Goal: Information Seeking & Learning: Find specific fact

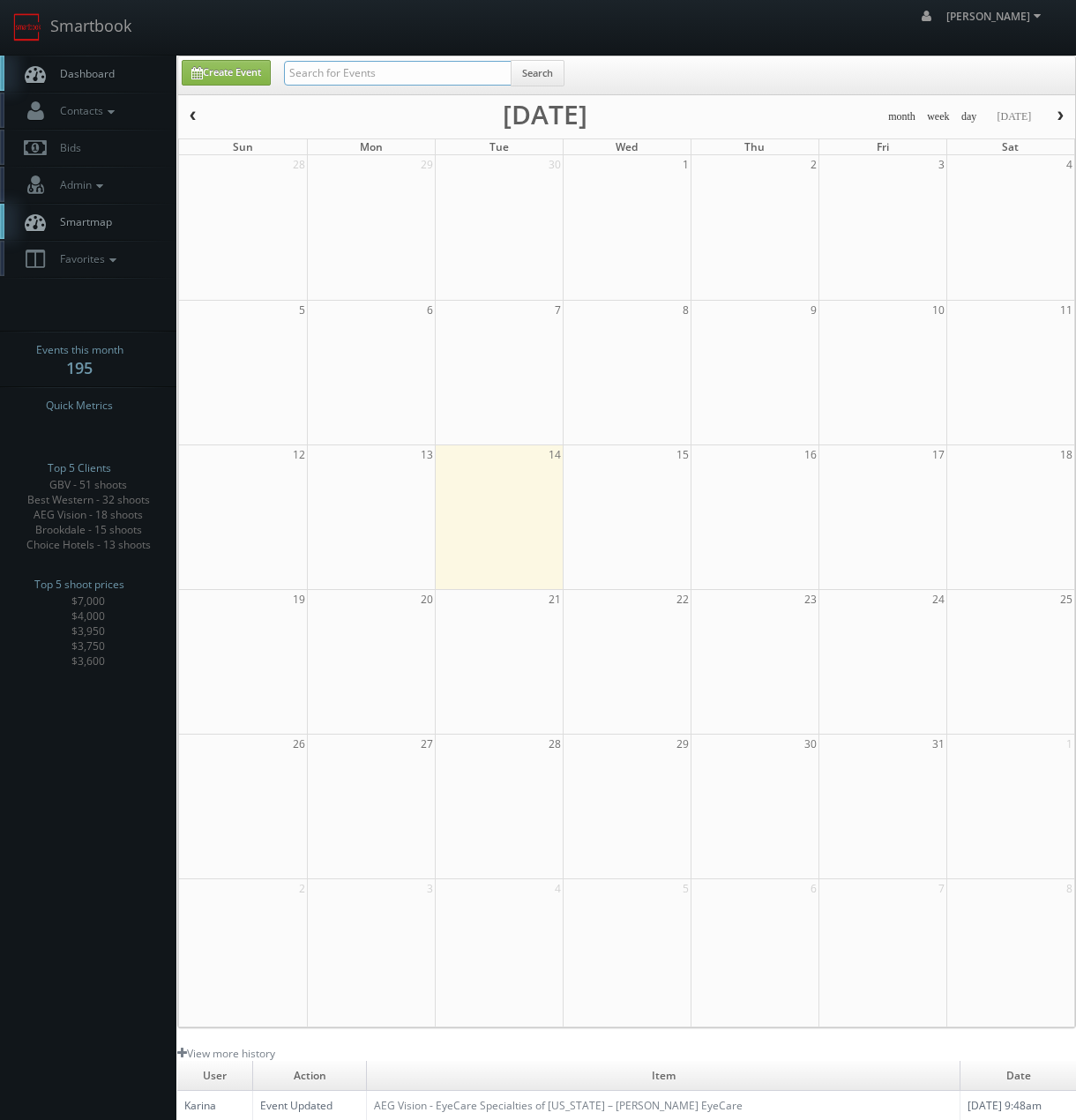
click at [356, 63] on input "text" at bounding box center [397, 73] width 227 height 25
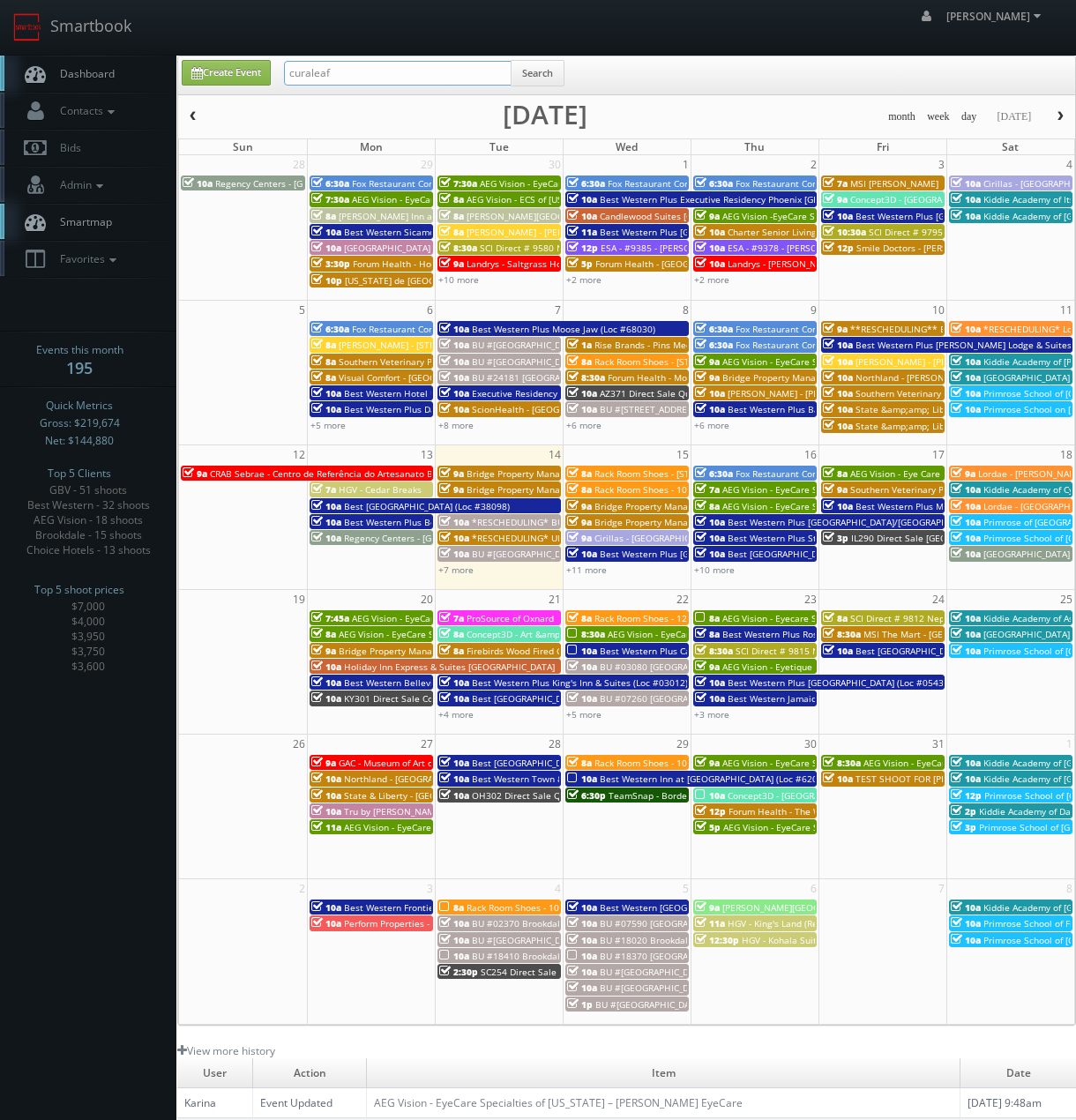
type input "curaleaf"
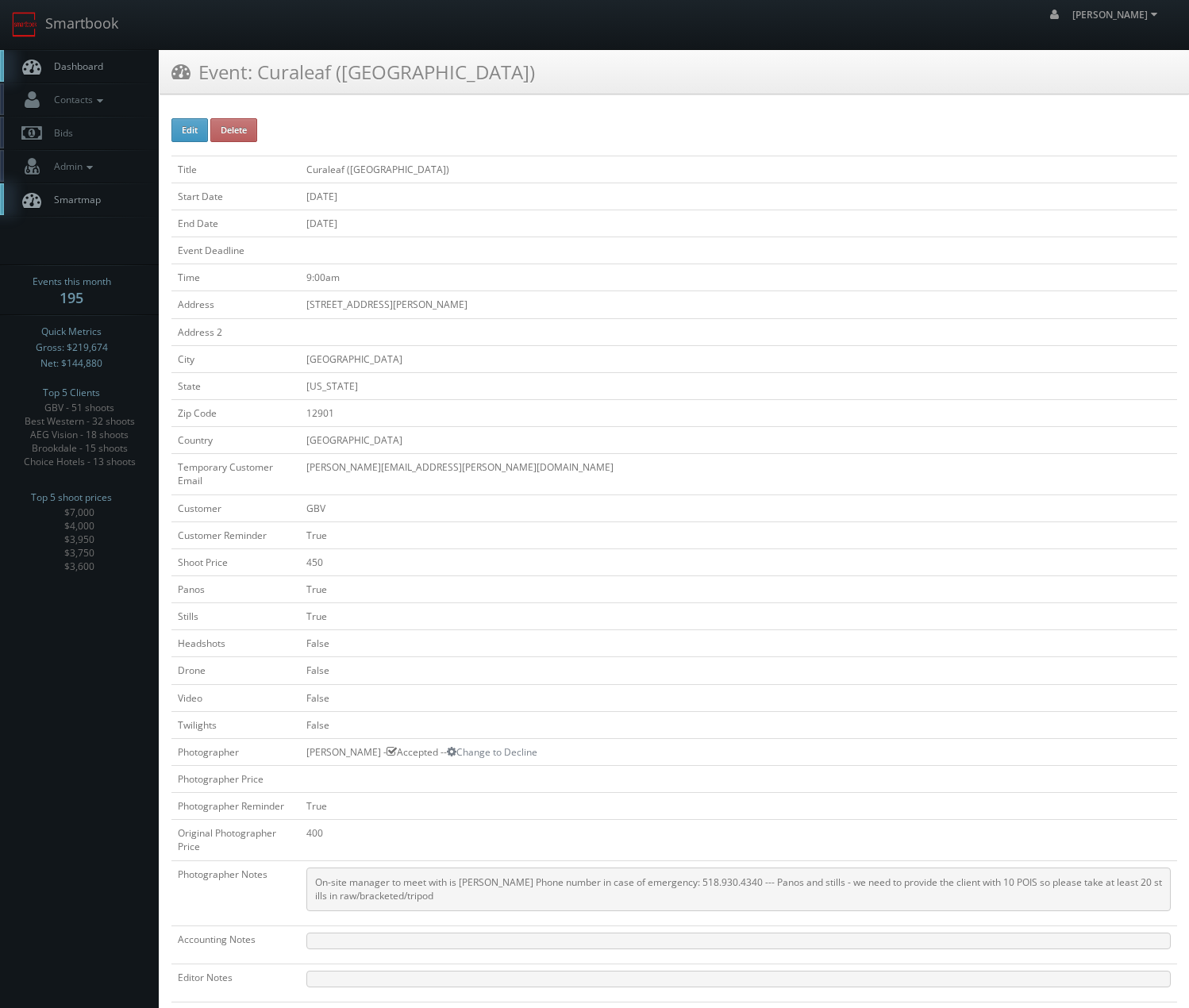
drag, startPoint x: 473, startPoint y: 66, endPoint x: 254, endPoint y: 74, distance: 219.1
click at [254, 74] on div "Event: Curaleaf ([GEOGRAPHIC_DATA])" at bounding box center [674, 72] width 1029 height 44
copy h3 "Curaleaf ([GEOGRAPHIC_DATA])"
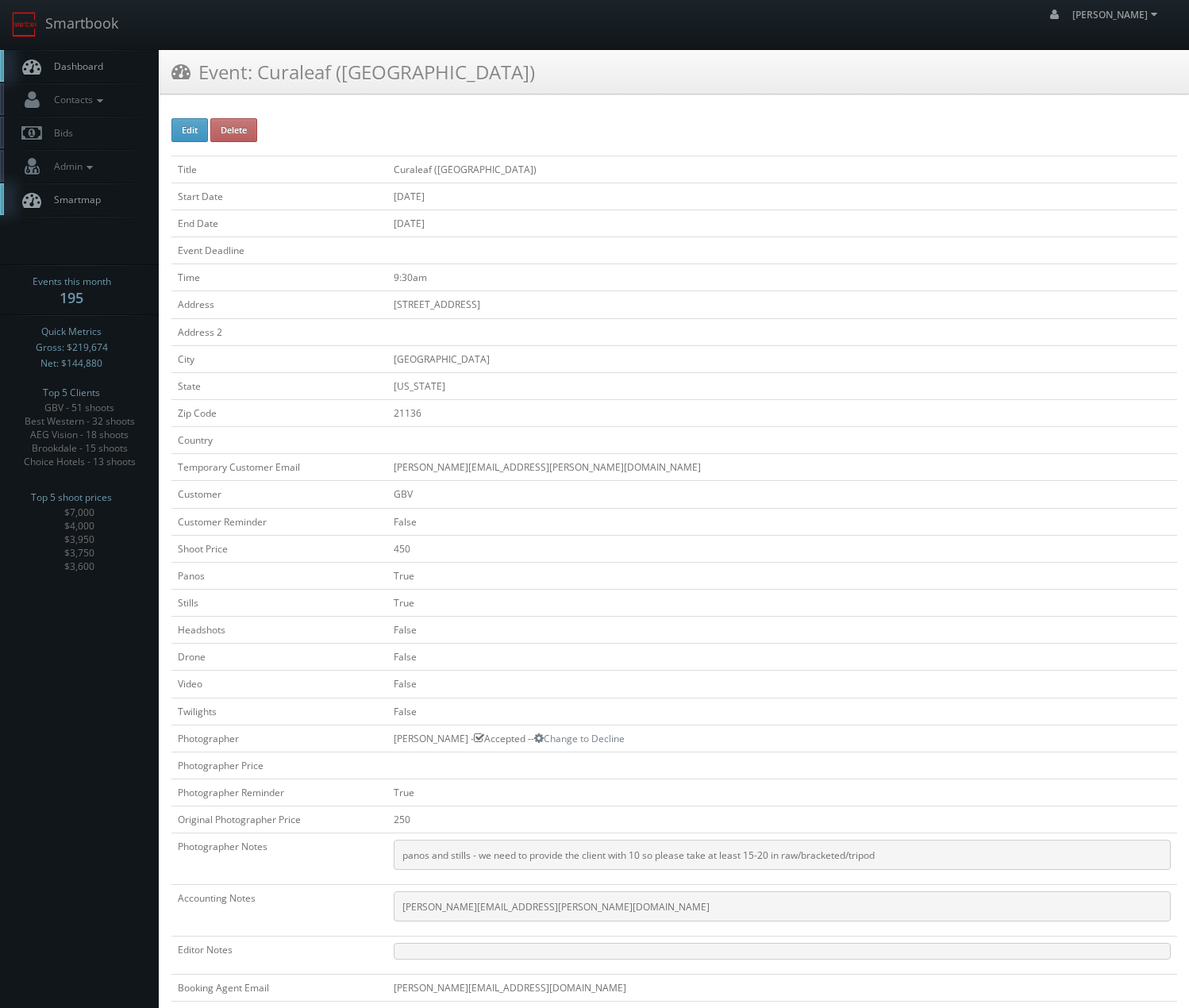
drag, startPoint x: 390, startPoint y: 85, endPoint x: 263, endPoint y: 81, distance: 127.1
click at [263, 81] on div "Event: Curaleaf (Reisterstown)" at bounding box center [674, 72] width 1029 height 44
copy h3 "Curaleaf (Reisterstown)"
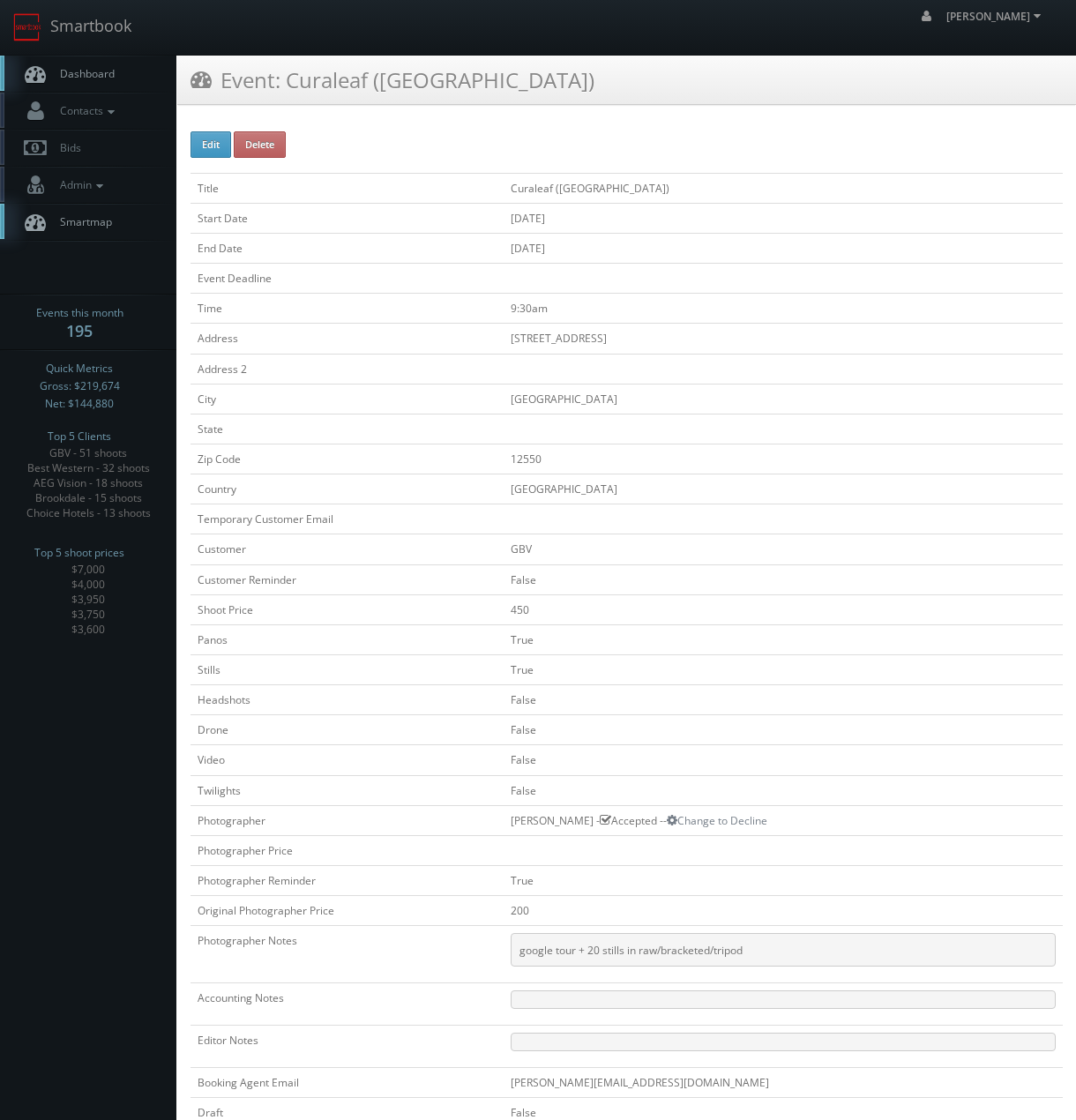
drag, startPoint x: 438, startPoint y: 82, endPoint x: 290, endPoint y: 90, distance: 148.2
click at [290, 90] on div "Event: Curaleaf ([GEOGRAPHIC_DATA])" at bounding box center [626, 80] width 899 height 49
copy h3 "Curaleaf ([GEOGRAPHIC_DATA])"
